Goal: Information Seeking & Learning: Compare options

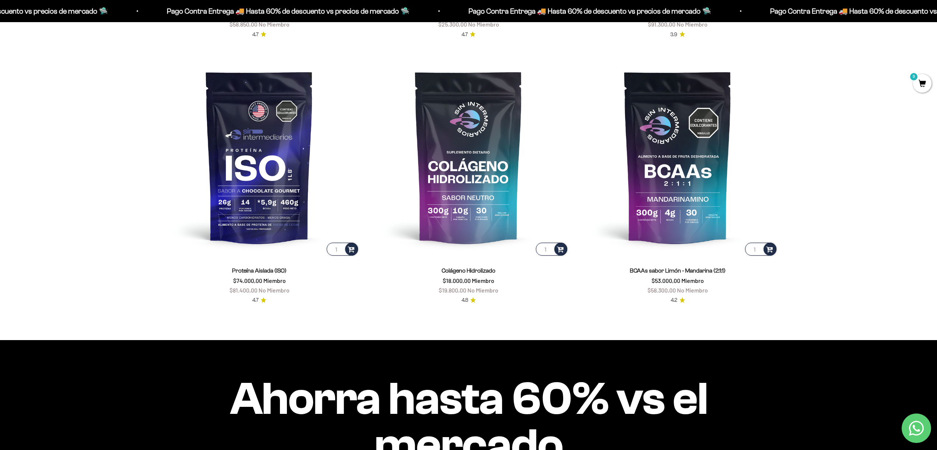
scroll to position [681, 0]
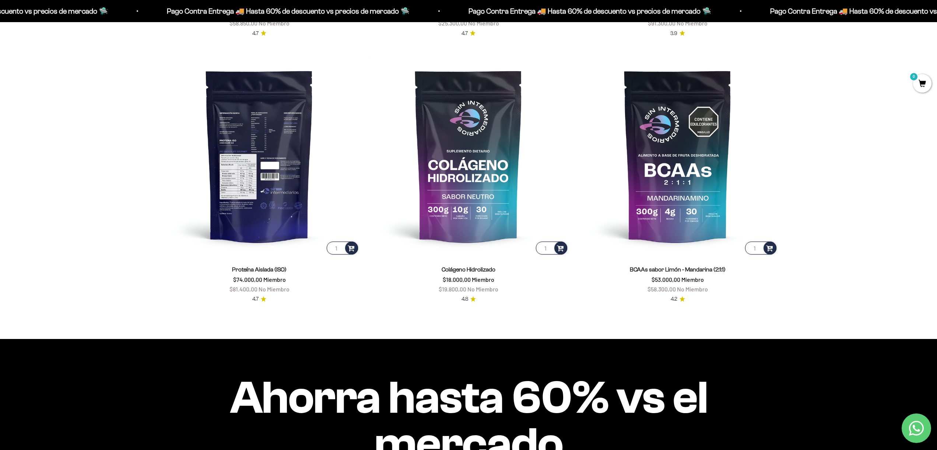
click at [279, 158] on img at bounding box center [259, 155] width 200 height 200
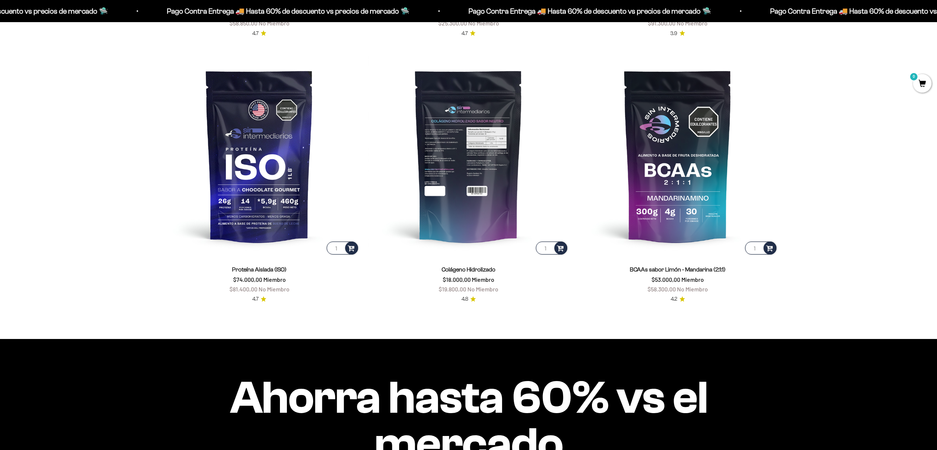
scroll to position [691, 0]
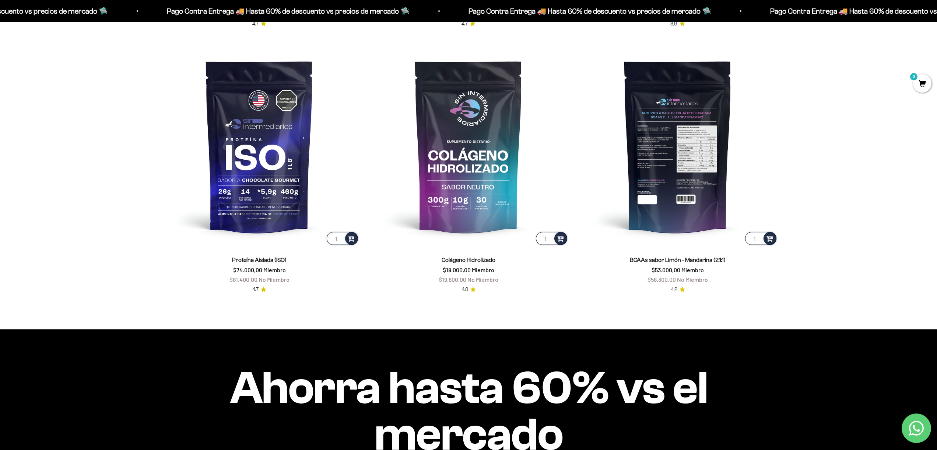
click at [697, 168] on img at bounding box center [678, 146] width 200 height 200
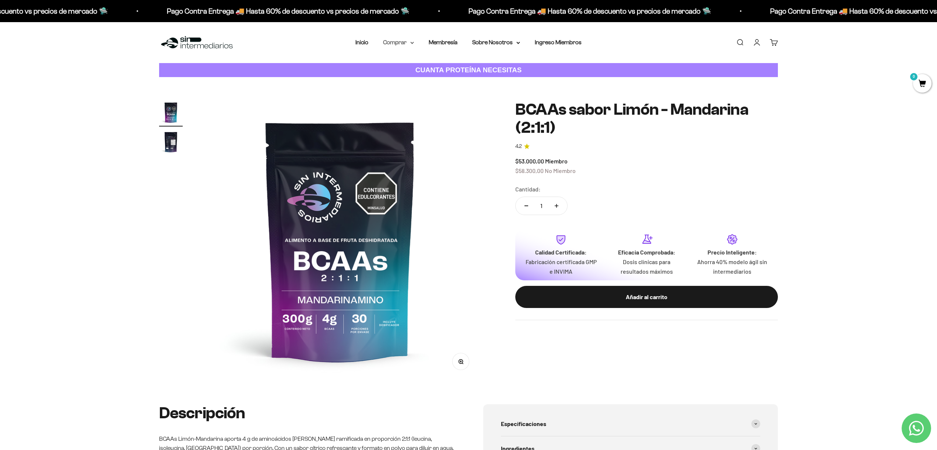
click at [411, 42] on icon at bounding box center [412, 42] width 3 height 1
click at [409, 64] on span "Proteínas" at bounding box center [400, 66] width 25 height 6
click at [480, 108] on span "Vegan" at bounding box center [477, 107] width 16 height 6
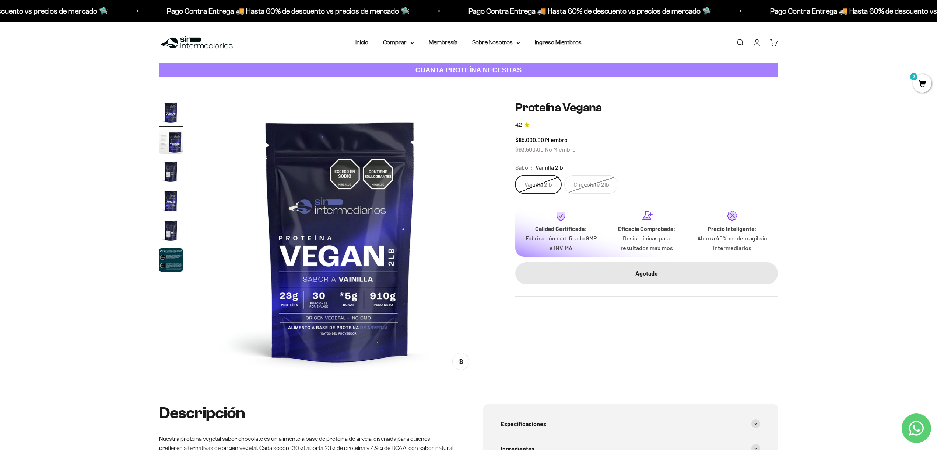
click at [176, 141] on img "Ir al artículo 2" at bounding box center [171, 142] width 24 height 24
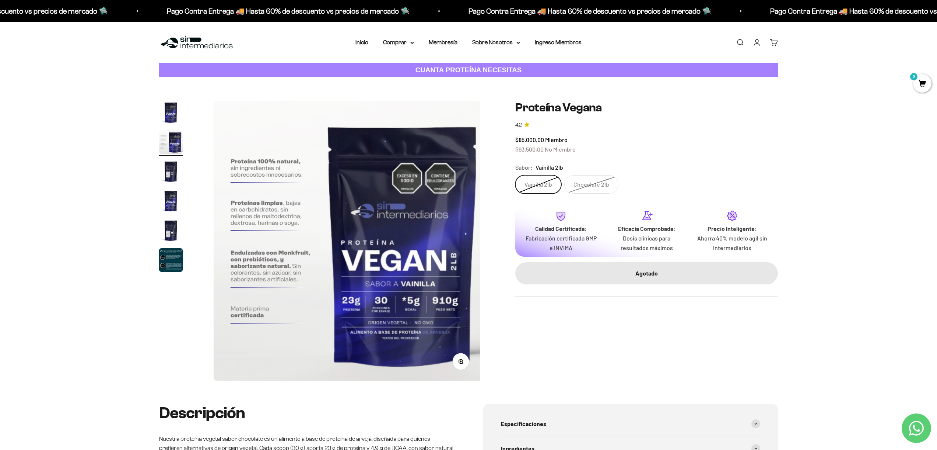
scroll to position [0, 288]
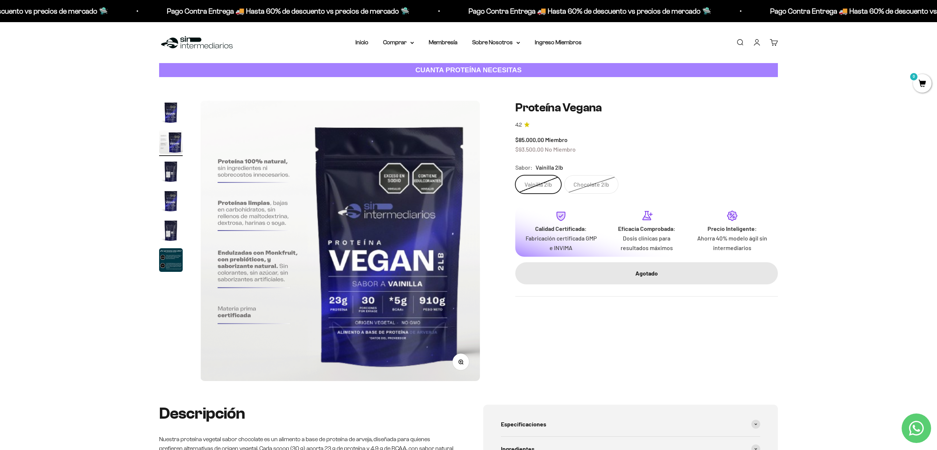
click at [179, 168] on img "Ir al artículo 3" at bounding box center [171, 172] width 24 height 24
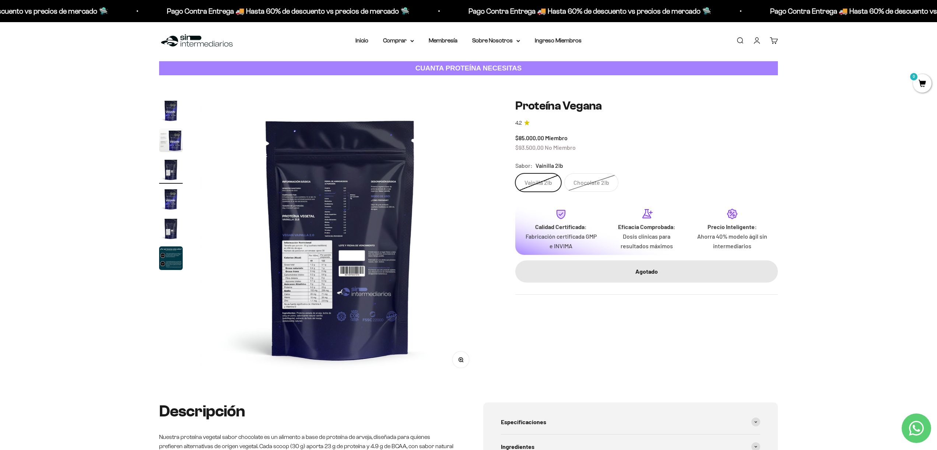
scroll to position [0, 0]
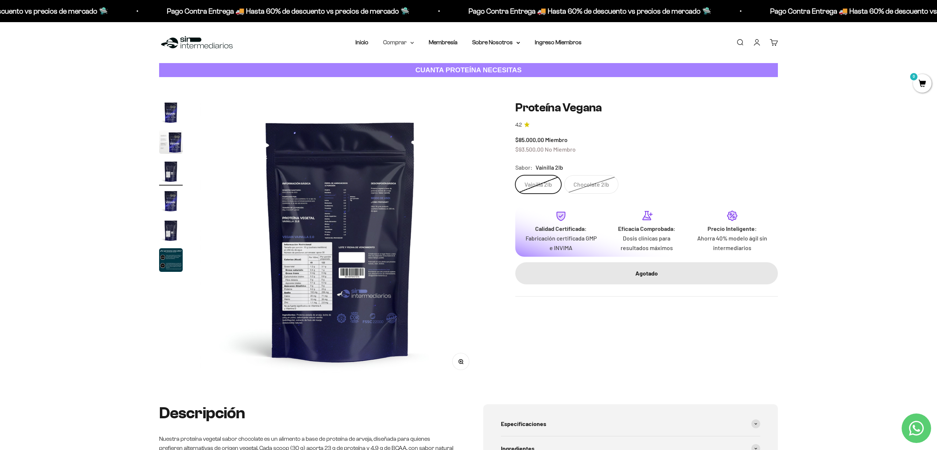
click at [409, 43] on summary "Comprar" at bounding box center [398, 43] width 31 height 10
click at [408, 64] on span "Proteínas" at bounding box center [400, 66] width 25 height 6
click at [485, 67] on span "Ver Todos" at bounding box center [482, 66] width 26 height 6
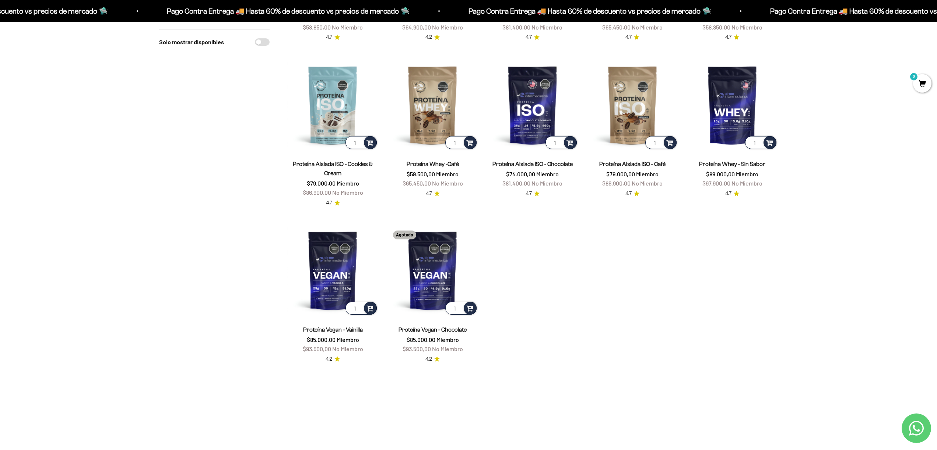
scroll to position [213, 0]
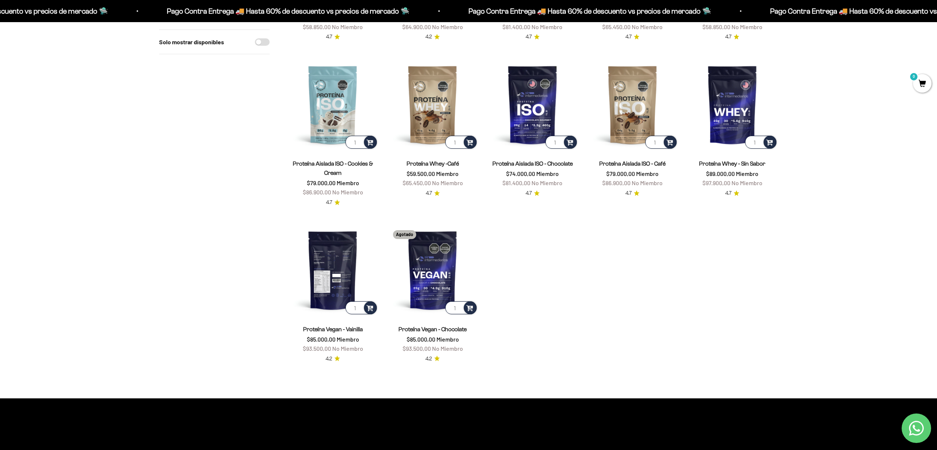
click at [337, 258] on img at bounding box center [332, 269] width 91 height 91
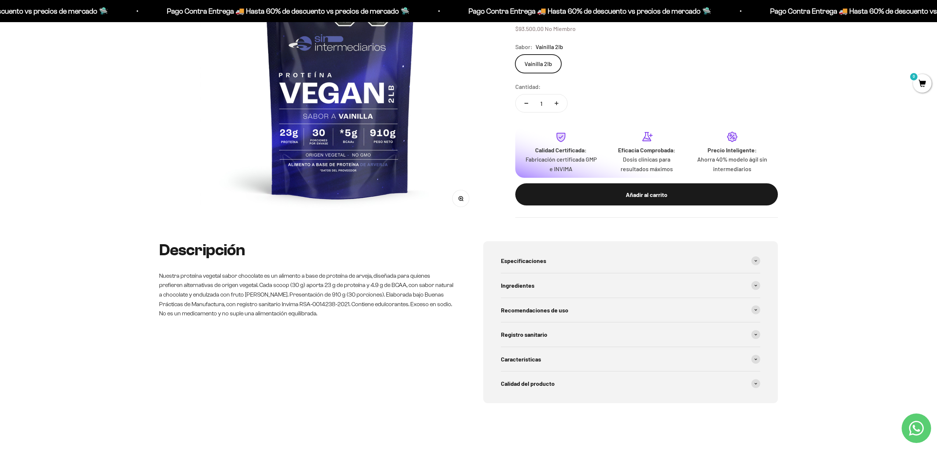
scroll to position [174, 0]
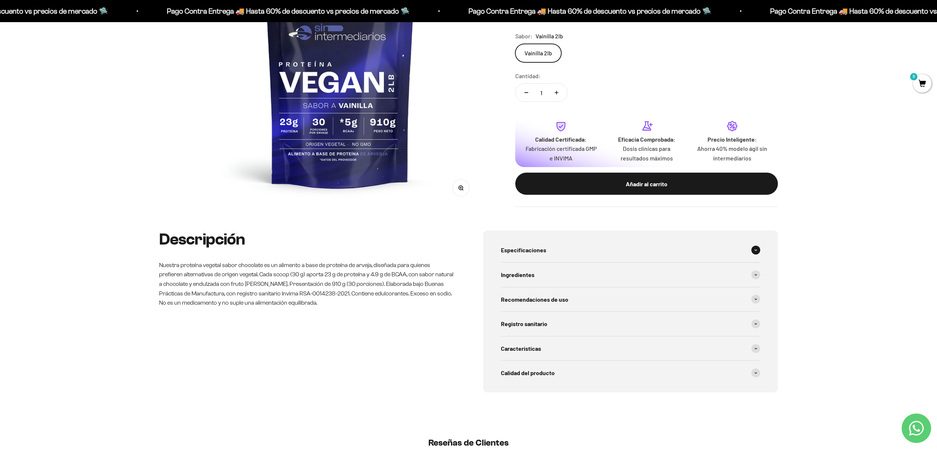
click at [517, 251] on span "Especificaciones" at bounding box center [523, 250] width 45 height 10
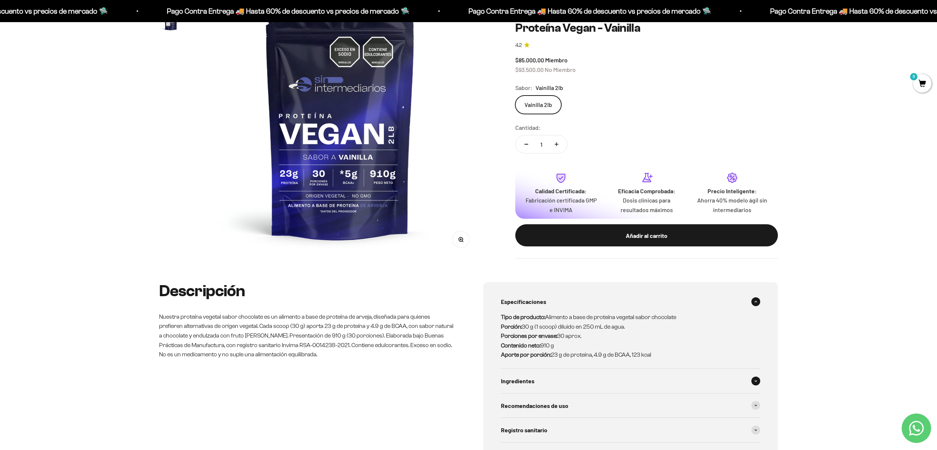
scroll to position [122, 0]
click at [523, 383] on span "Ingredientes" at bounding box center [518, 380] width 34 height 10
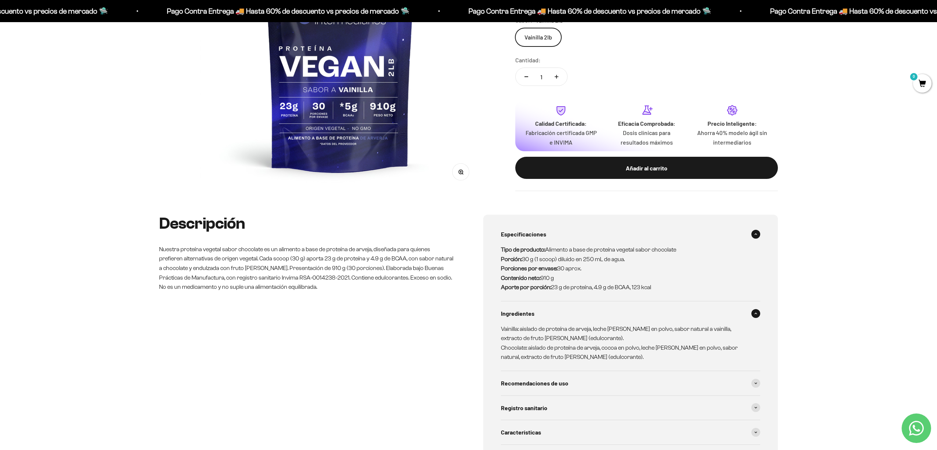
scroll to position [210, 0]
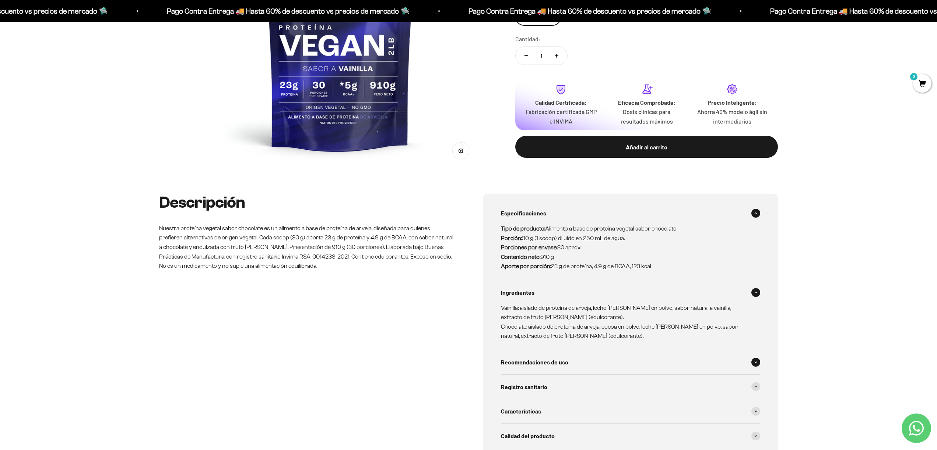
click at [545, 361] on span "Recomendaciones de uso" at bounding box center [534, 362] width 67 height 10
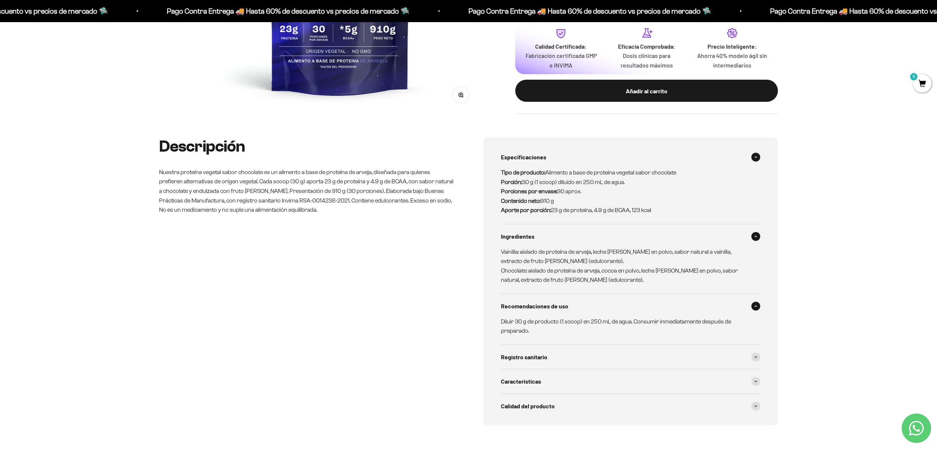
scroll to position [277, 0]
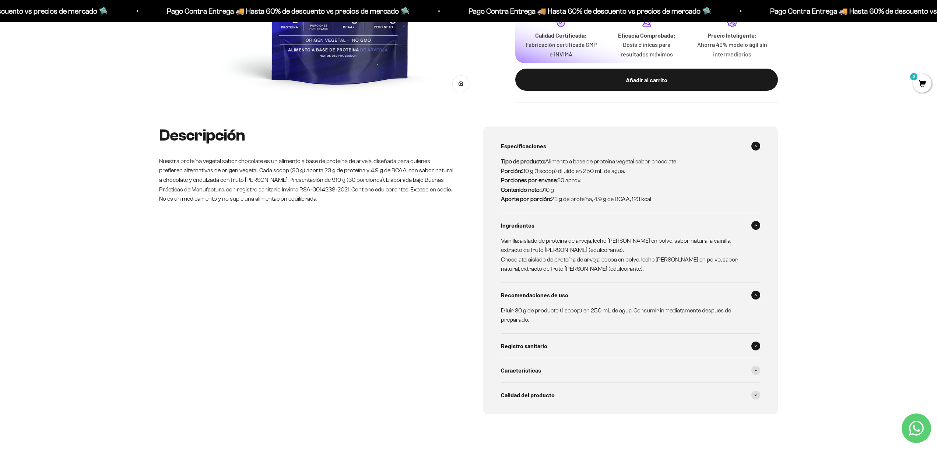
click at [536, 342] on span "Registro sanitario" at bounding box center [524, 346] width 46 height 10
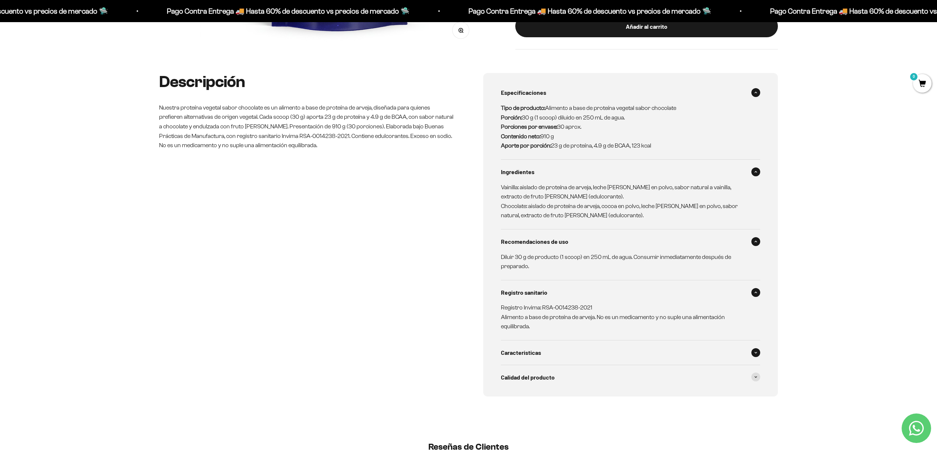
click at [534, 357] on div "Características" at bounding box center [630, 352] width 259 height 24
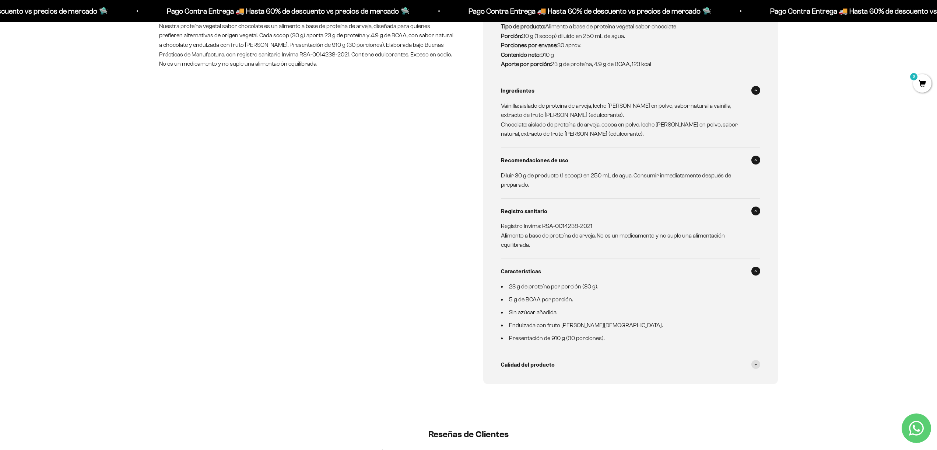
scroll to position [427, 0]
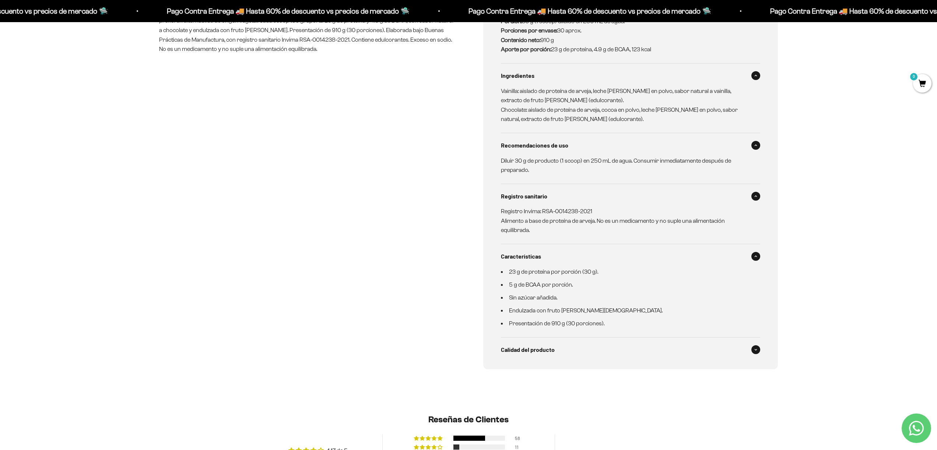
click at [535, 354] on div "Calidad del producto" at bounding box center [630, 349] width 259 height 24
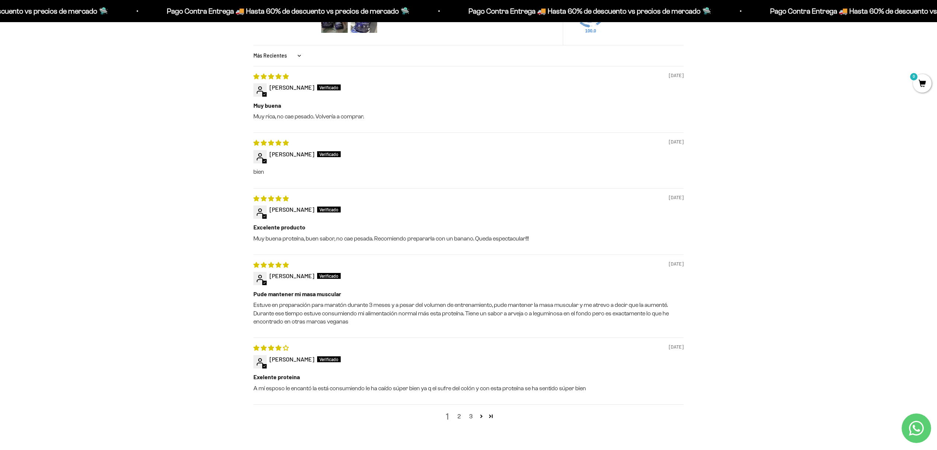
scroll to position [956, 0]
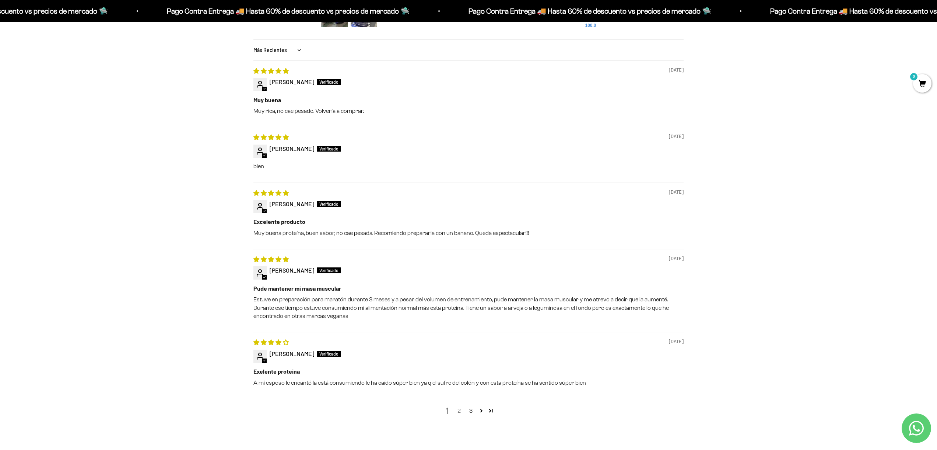
click at [460, 412] on link "2" at bounding box center [459, 410] width 12 height 9
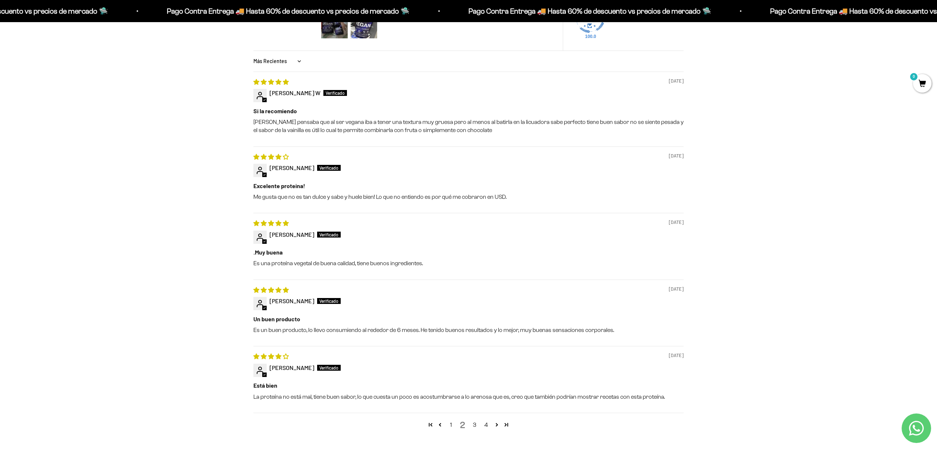
scroll to position [945, 0]
click at [472, 427] on link "3" at bounding box center [475, 425] width 12 height 9
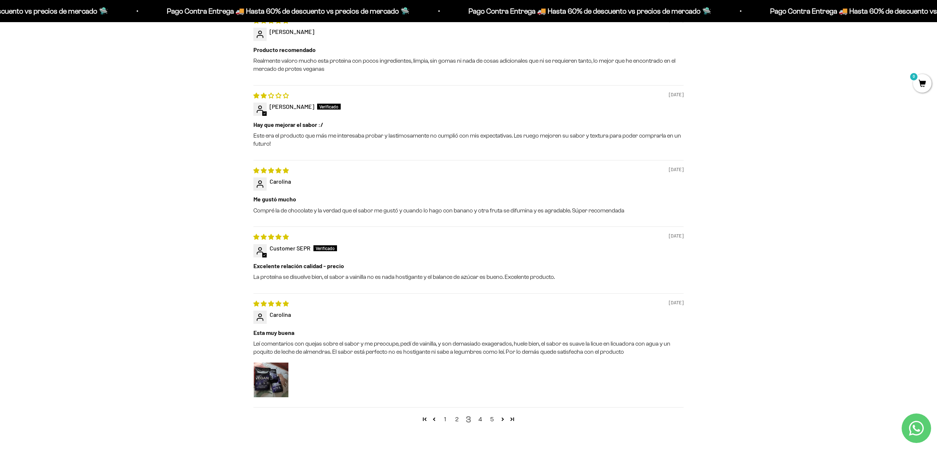
scroll to position [1007, 0]
click at [482, 420] on link "4" at bounding box center [481, 418] width 12 height 9
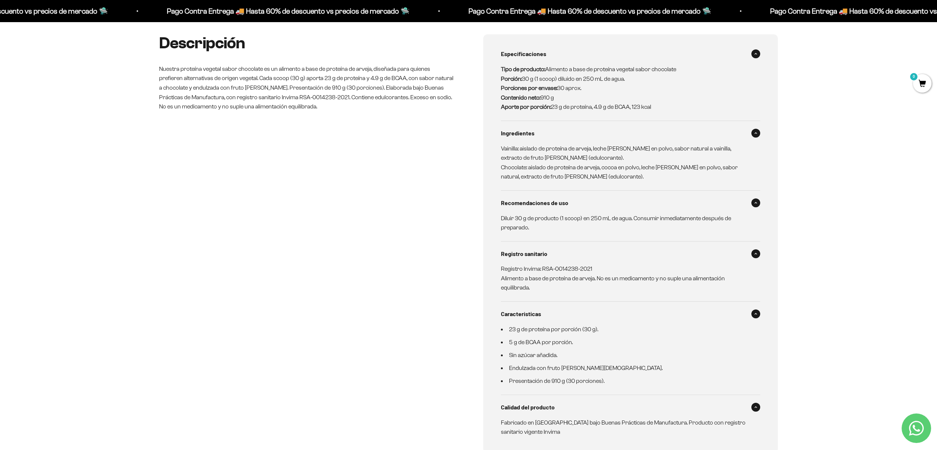
scroll to position [368, 0]
